Goal: Transaction & Acquisition: Purchase product/service

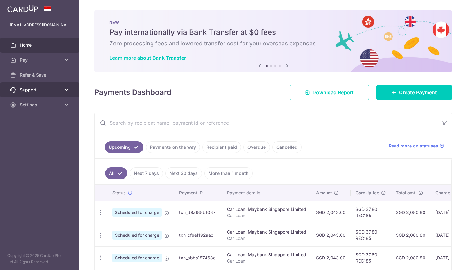
click at [65, 94] on link "Support" at bounding box center [40, 89] width 80 height 15
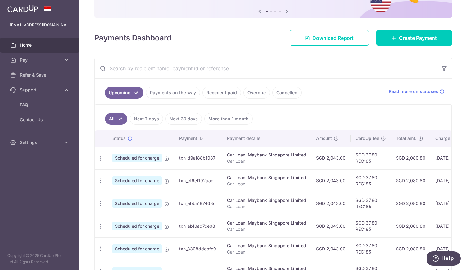
scroll to position [62, 0]
click at [228, 115] on link "More than 1 month" at bounding box center [228, 118] width 48 height 12
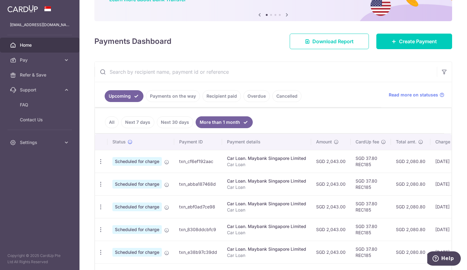
scroll to position [124, 0]
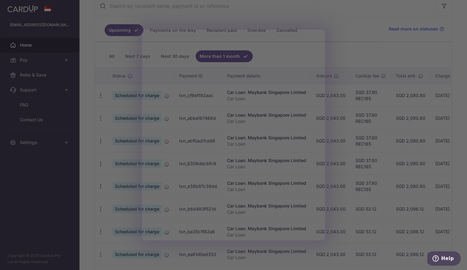
click at [347, 49] on div at bounding box center [236, 136] width 472 height 272
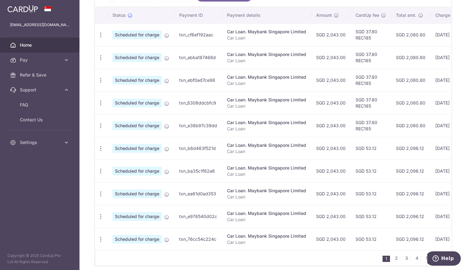
scroll to position [211, 0]
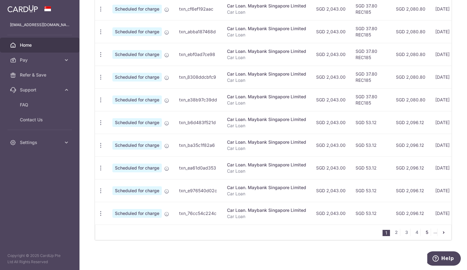
click at [425, 231] on link "5" at bounding box center [426, 231] width 7 height 7
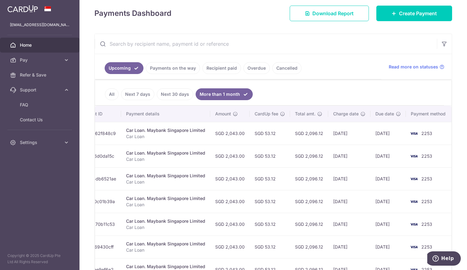
scroll to position [0, 0]
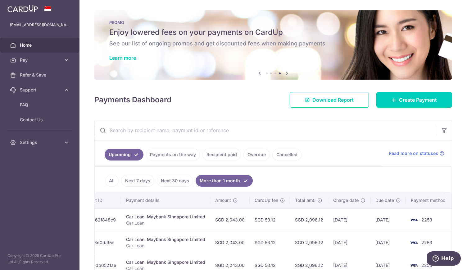
click at [231, 155] on link "Recipient paid" at bounding box center [222, 155] width 39 height 12
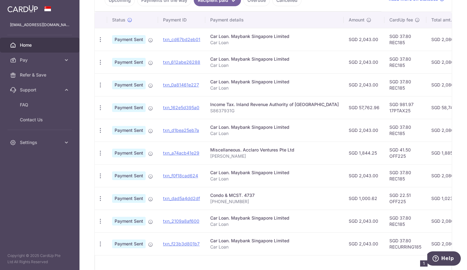
scroll to position [185, 0]
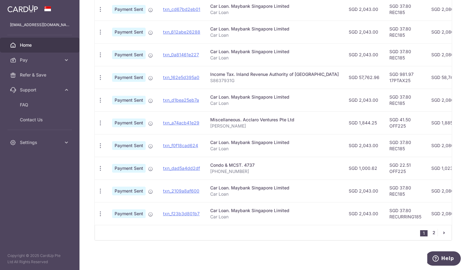
click at [434, 229] on link "2" at bounding box center [433, 232] width 7 height 7
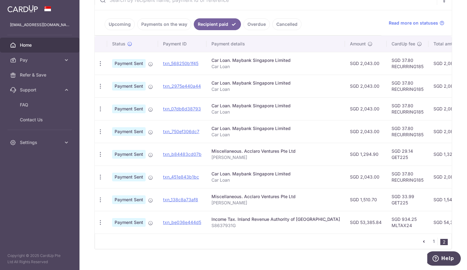
scroll to position [140, 0]
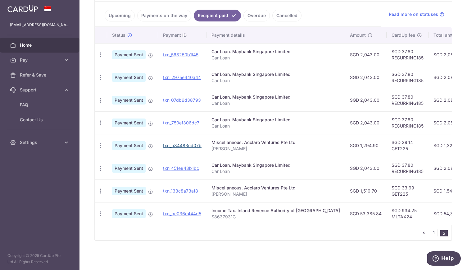
click at [193, 144] on link "txn_b84483cd07b" at bounding box center [182, 145] width 39 height 5
click at [429, 141] on td "SGD 1,324.04" at bounding box center [450, 145] width 42 height 23
click at [179, 143] on link "txn_b84483cd07b" at bounding box center [182, 145] width 39 height 5
click at [433, 232] on link "1" at bounding box center [433, 232] width 7 height 7
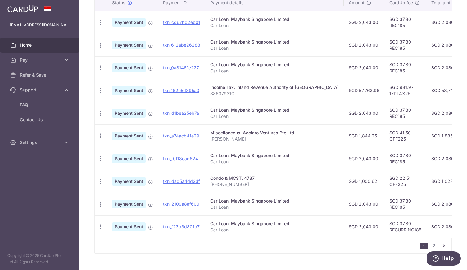
scroll to position [185, 0]
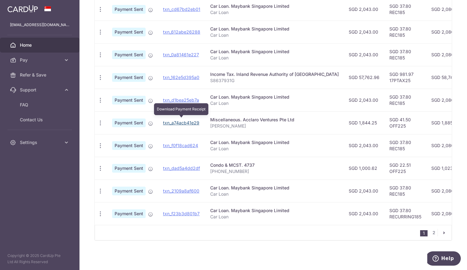
click at [166, 121] on link "txn_a74acb41e29" at bounding box center [181, 122] width 36 height 5
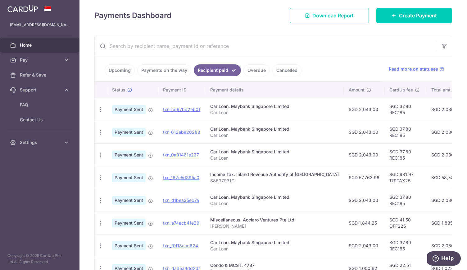
scroll to position [0, 0]
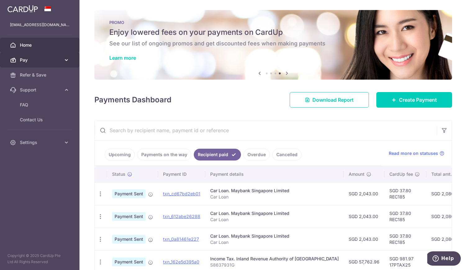
click at [59, 61] on span "Pay" at bounding box center [40, 60] width 41 height 6
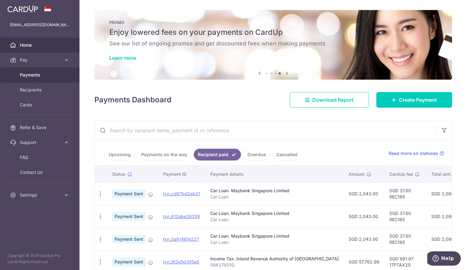
click at [47, 75] on span "Payments" at bounding box center [40, 75] width 41 height 6
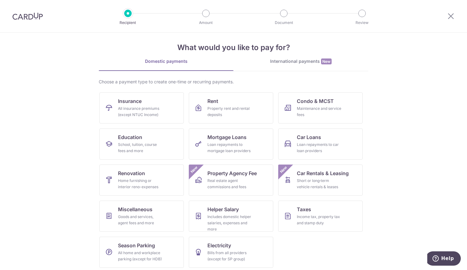
scroll to position [8, 0]
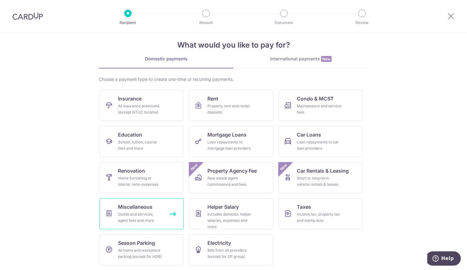
click at [140, 215] on div "Goods and services, agent fees and more" at bounding box center [140, 217] width 45 height 12
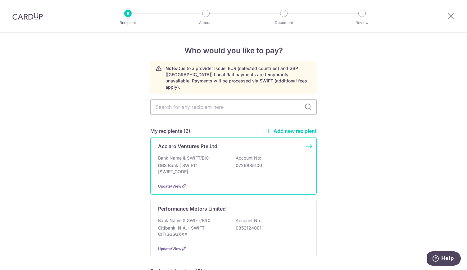
click at [305, 145] on div "Acclaro Ventures Pte Ltd Bank Name & SWIFT/BIC: DBS Bank | SWIFT: DBSSSGSGXXX A…" at bounding box center [233, 165] width 167 height 57
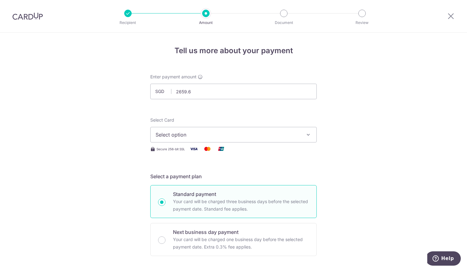
type input "2,659.60"
click at [227, 127] on button "Select option" at bounding box center [233, 135] width 167 height 16
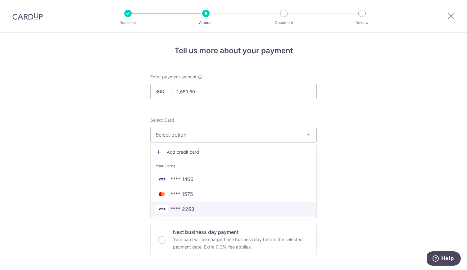
click at [204, 206] on span "**** 2253" at bounding box center [234, 208] width 156 height 7
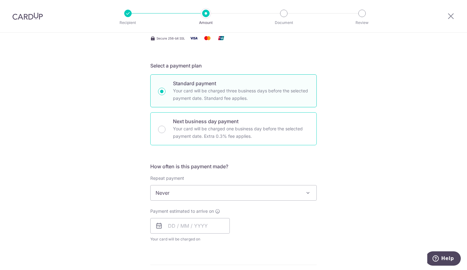
scroll to position [124, 0]
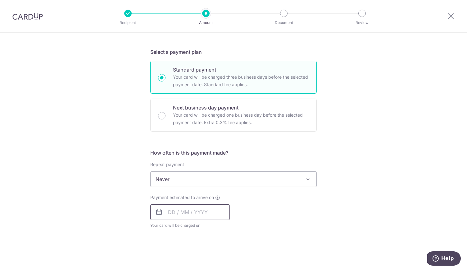
click at [177, 210] on input "text" at bounding box center [190, 212] width 80 height 16
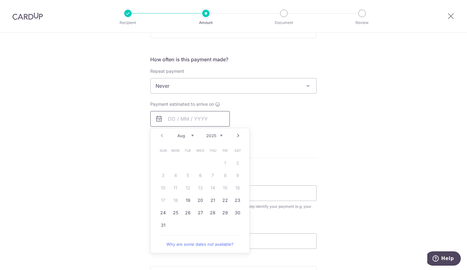
scroll to position [186, 0]
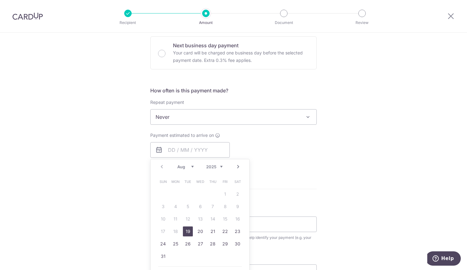
click at [188, 230] on link "19" at bounding box center [188, 231] width 10 height 10
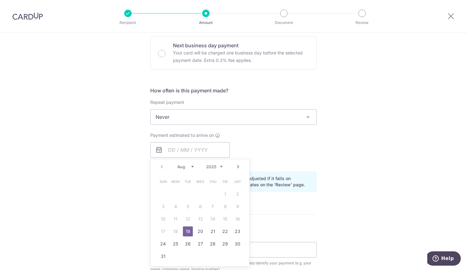
type input "[DATE]"
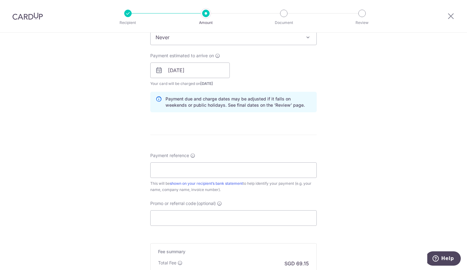
scroll to position [280, 0]
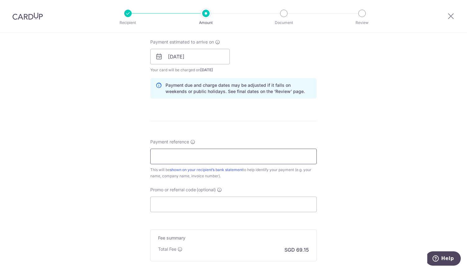
click at [180, 160] on input "Payment reference" at bounding box center [233, 157] width 167 height 16
type input "Tze Yeong"
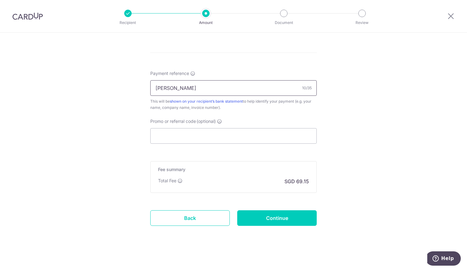
scroll to position [349, 0]
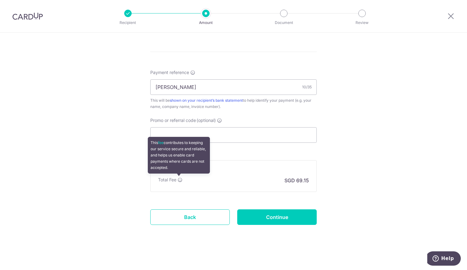
click at [181, 178] on icon at bounding box center [180, 179] width 5 height 5
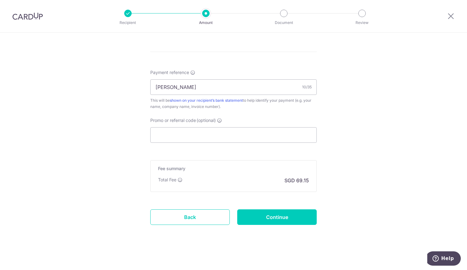
click at [205, 140] on input "Promo or referral code (optional)" at bounding box center [233, 135] width 167 height 16
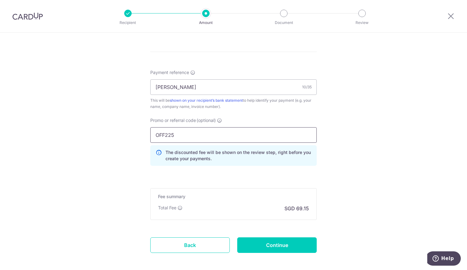
type input "OFF225"
click button "Add Card" at bounding box center [0, 0] width 0 height 0
click at [293, 246] on input "Continue" at bounding box center [277, 245] width 80 height 16
type input "Create Schedule"
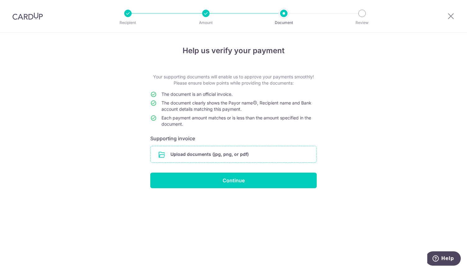
click at [183, 155] on input "file" at bounding box center [234, 154] width 166 height 16
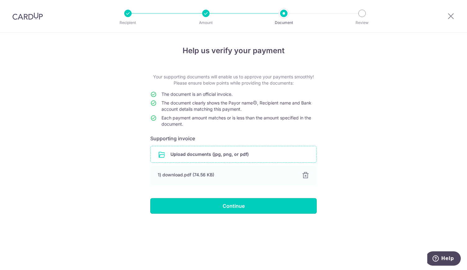
click at [282, 205] on input "Continue" at bounding box center [233, 206] width 167 height 16
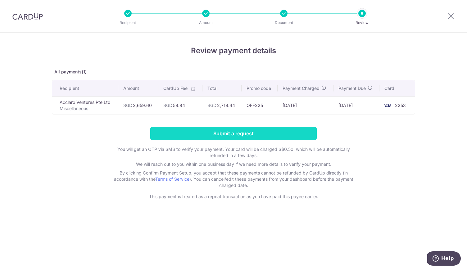
click at [249, 132] on input "Submit a request" at bounding box center [233, 133] width 167 height 13
